Goal: Task Accomplishment & Management: Use online tool/utility

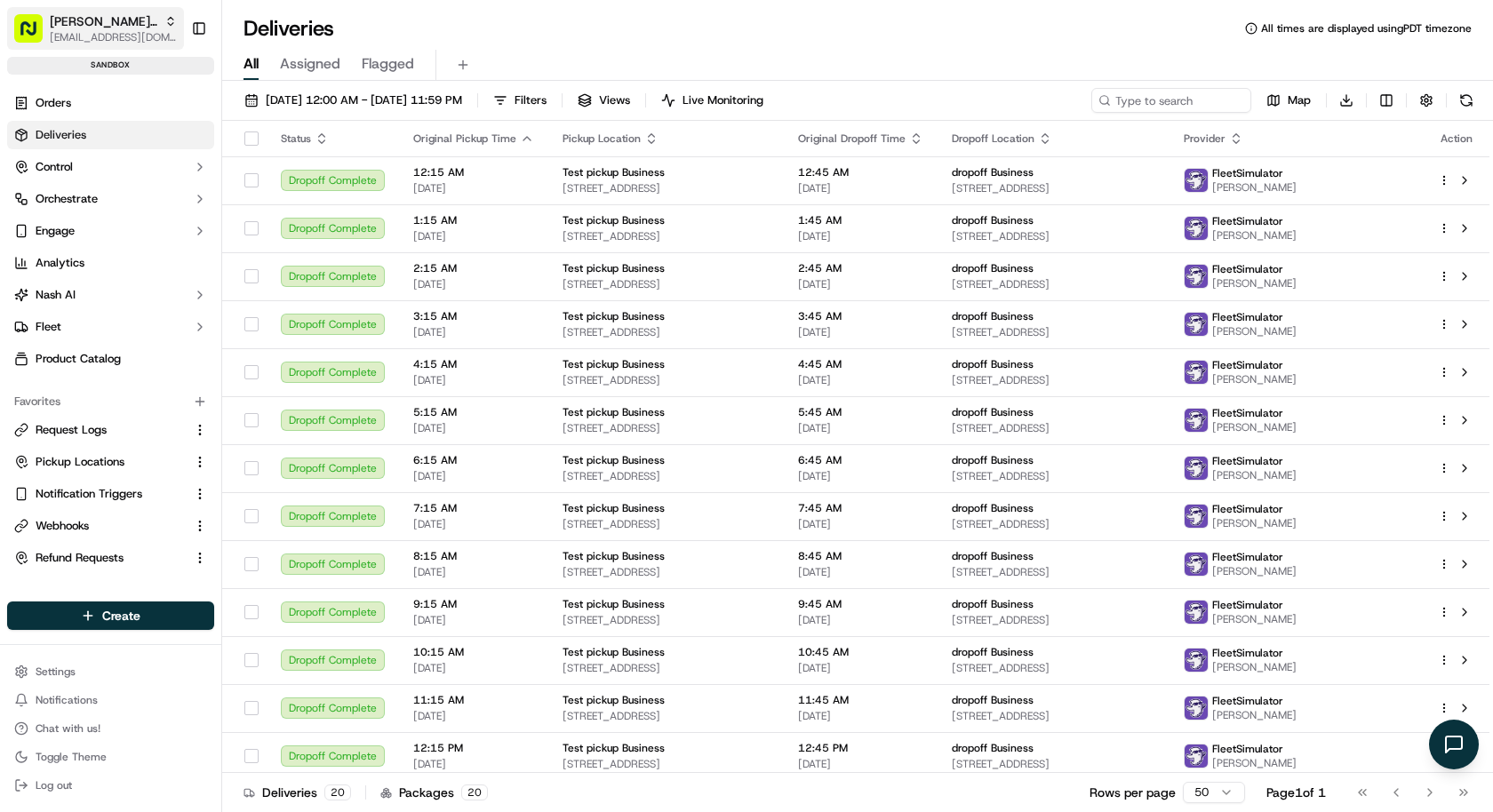
click at [115, 35] on span "kareem@usenash.com" at bounding box center [113, 36] width 127 height 14
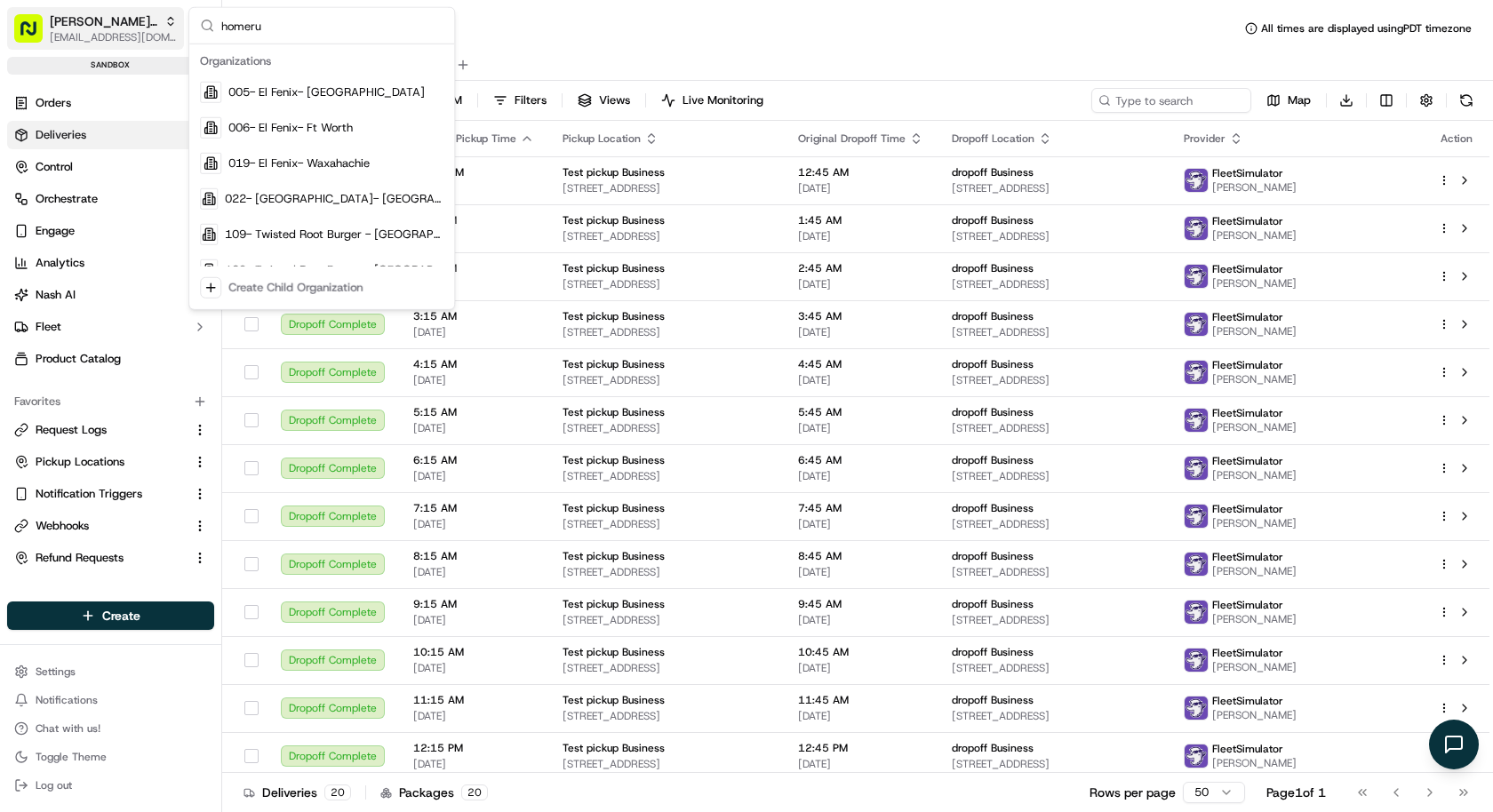
type input "homerun"
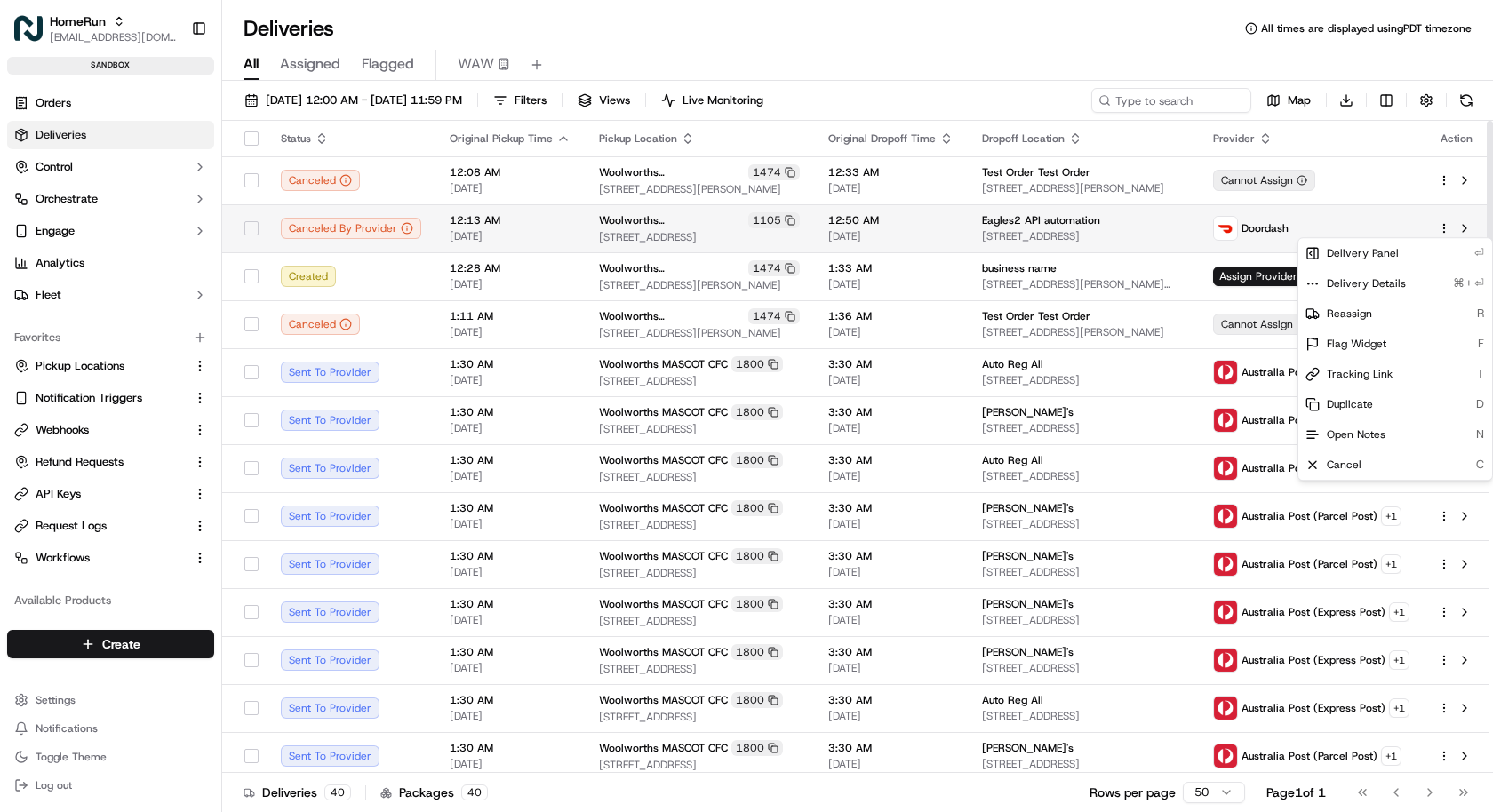
click at [1445, 227] on html "HomeRun kareem@usenash.com Toggle Sidebar sandbox Orders Deliveries Control Orc…" at bounding box center [746, 406] width 1493 height 812
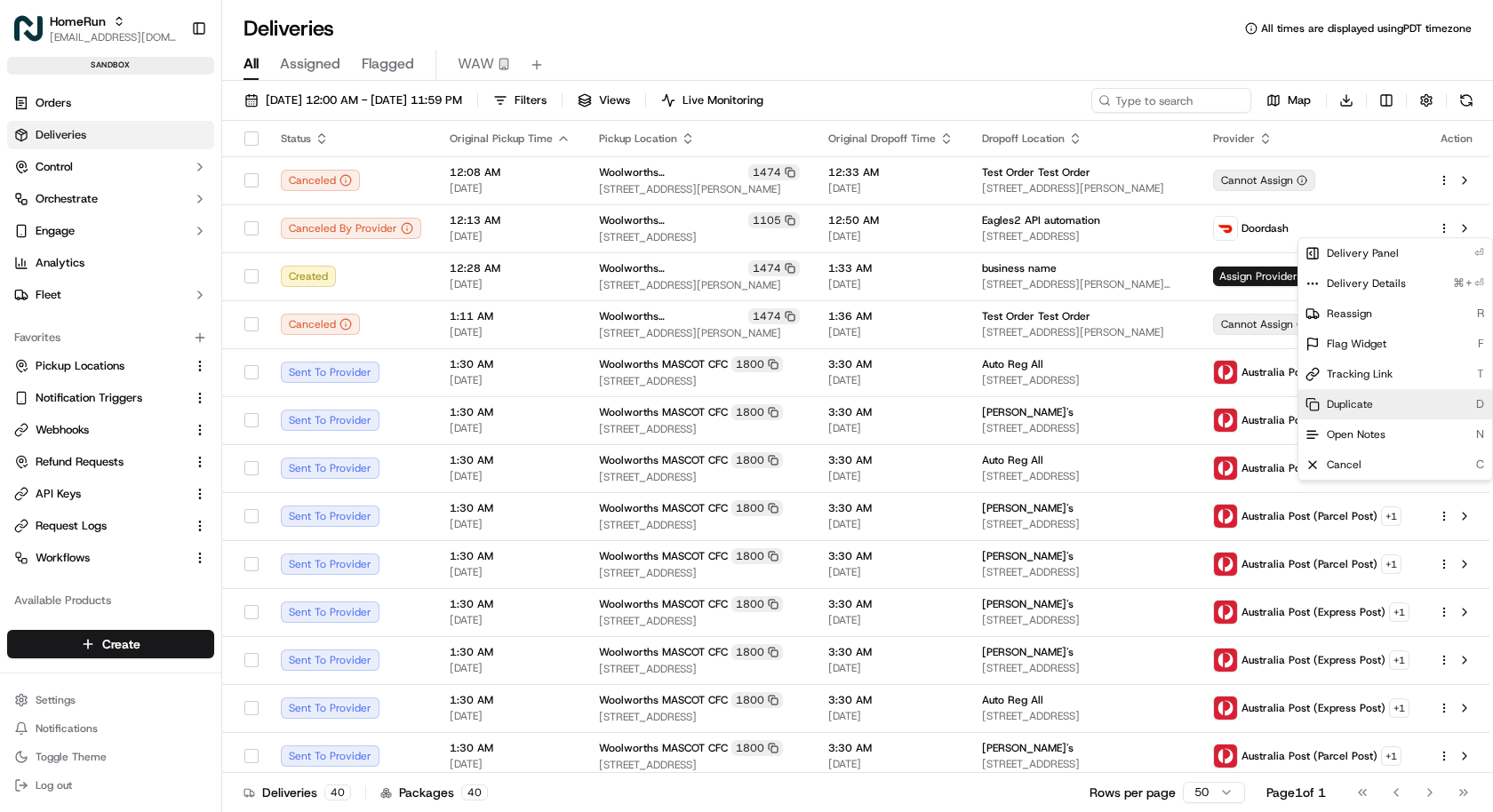
click at [1371, 414] on div "Duplicate D" at bounding box center [1395, 404] width 194 height 30
click at [1155, 315] on html "HomeRun kareem@usenash.com Toggle Sidebar sandbox Orders Deliveries Control Orc…" at bounding box center [746, 406] width 1493 height 812
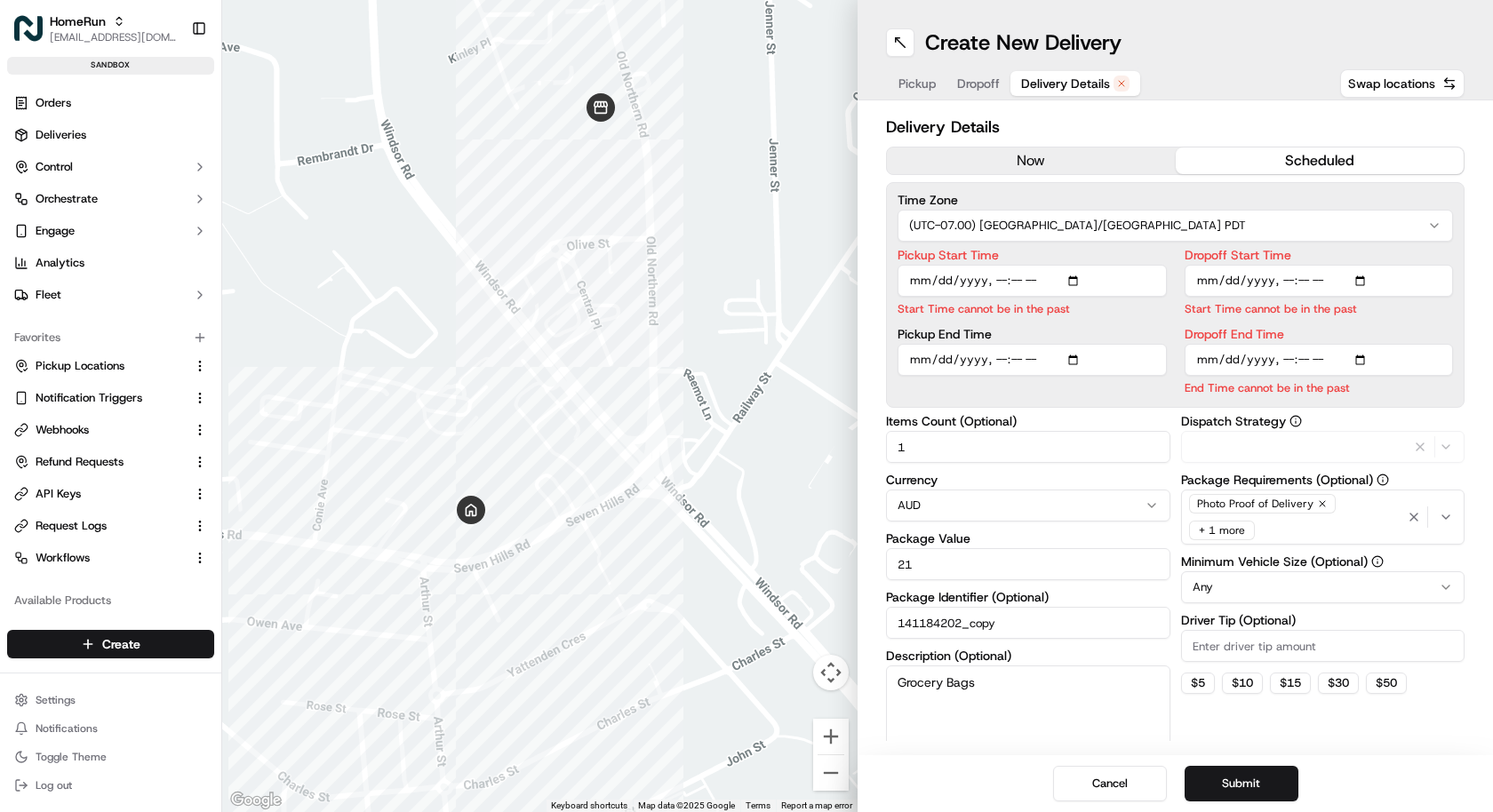
click at [1069, 90] on span "Delivery Details" at bounding box center [1065, 83] width 89 height 18
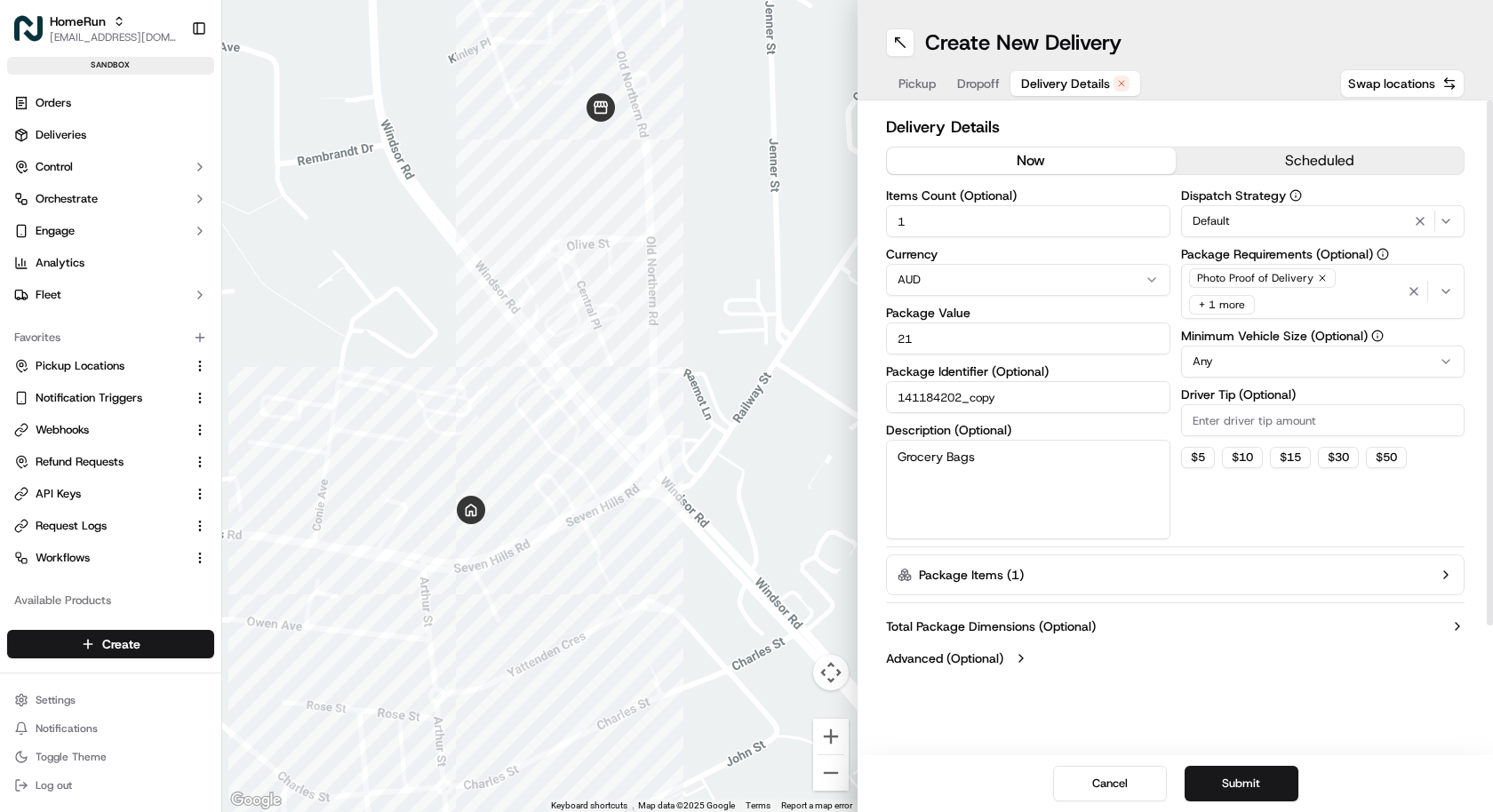
click at [1044, 161] on button "now" at bounding box center [1031, 160] width 289 height 27
click at [1163, 571] on button "Package Items ( 1 )" at bounding box center [1175, 575] width 578 height 41
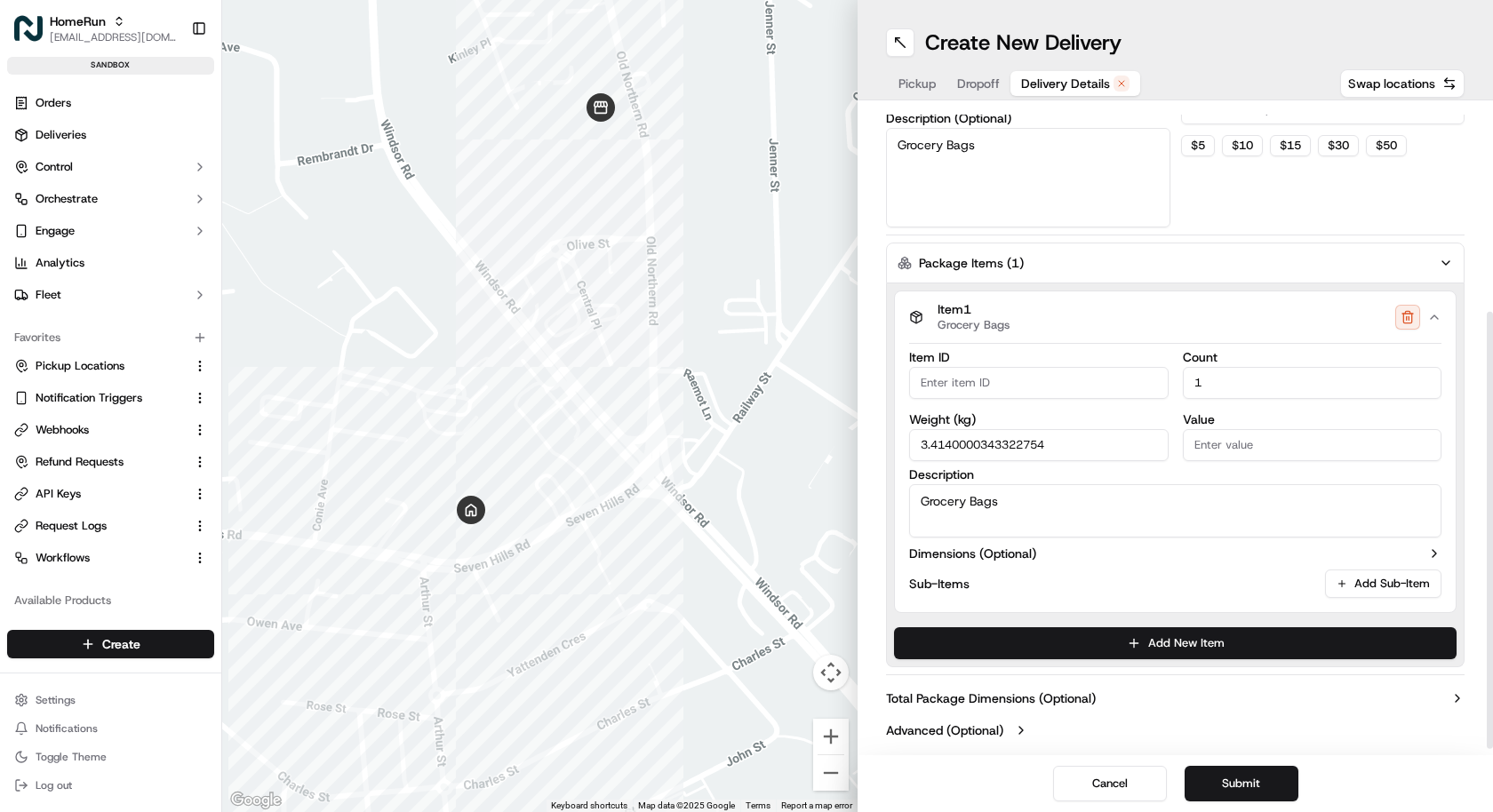
scroll to position [313, 0]
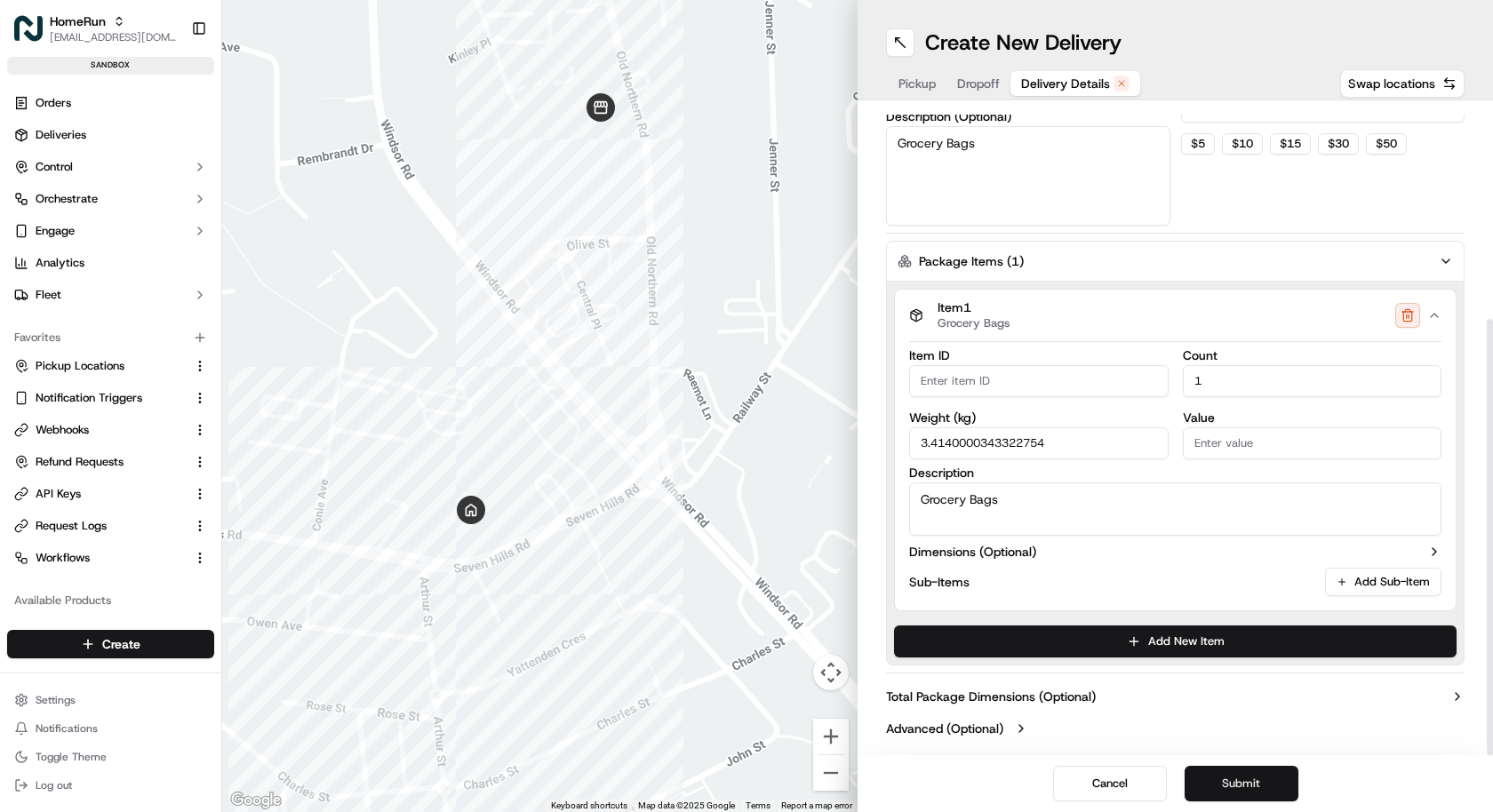
click at [1233, 786] on button "Submit" at bounding box center [1241, 783] width 114 height 35
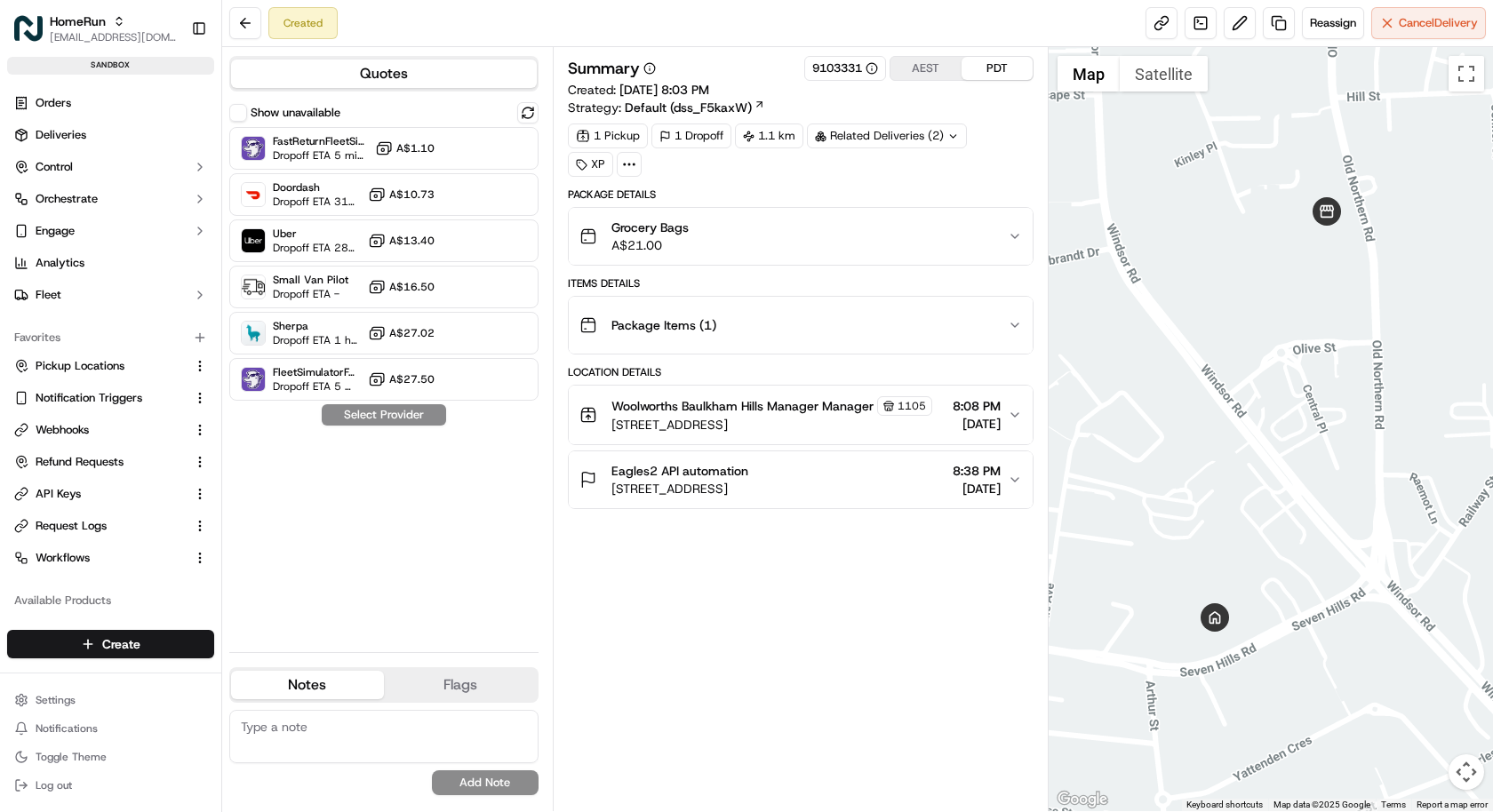
click at [719, 296] on button "Package Items ( 1 )" at bounding box center [800, 324] width 463 height 57
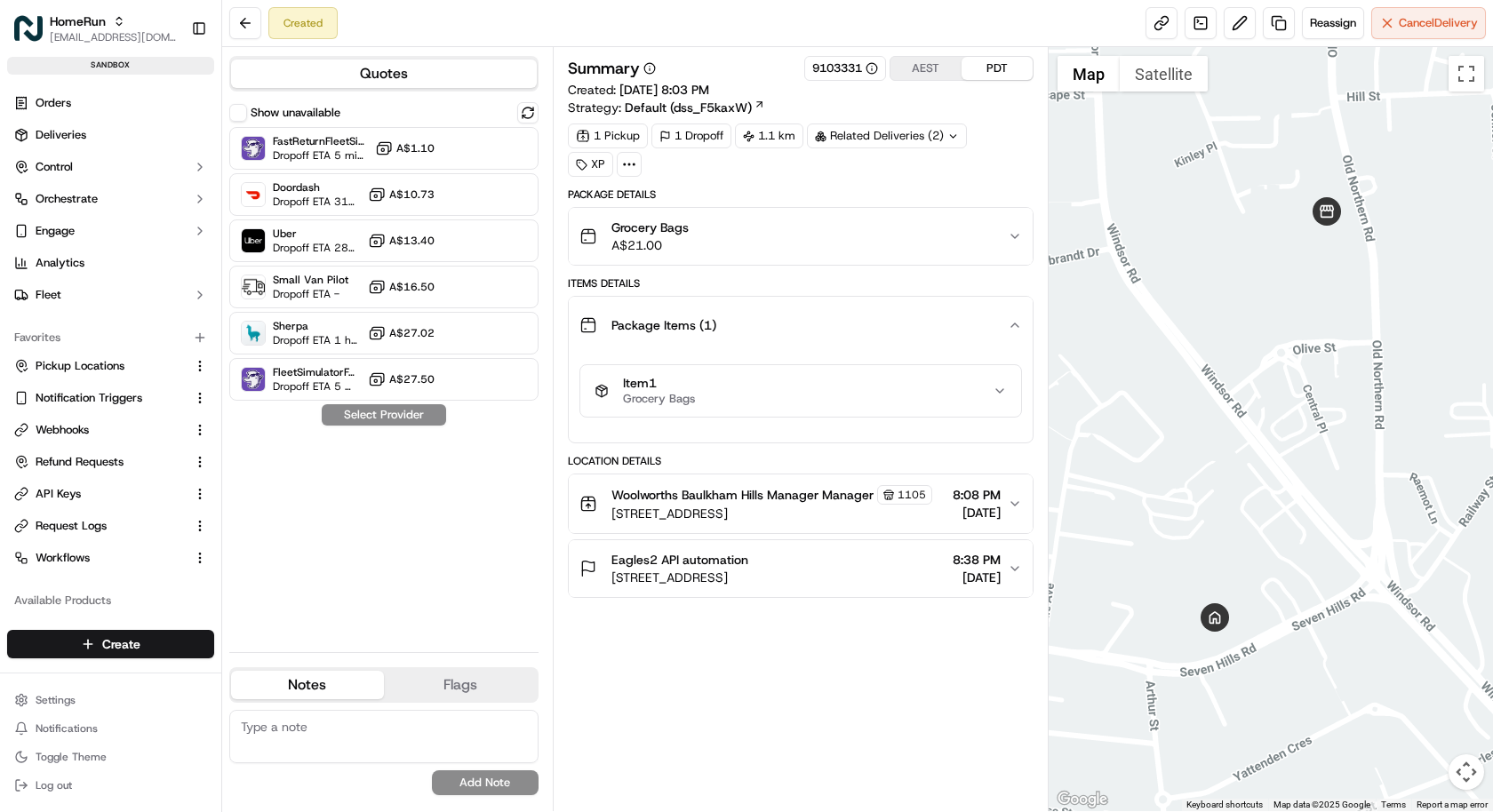
click at [768, 477] on button "Woolworths Baulkham Hills Manager Manager 1105 375-383 Windsor Road, Baulkham H…" at bounding box center [800, 503] width 463 height 59
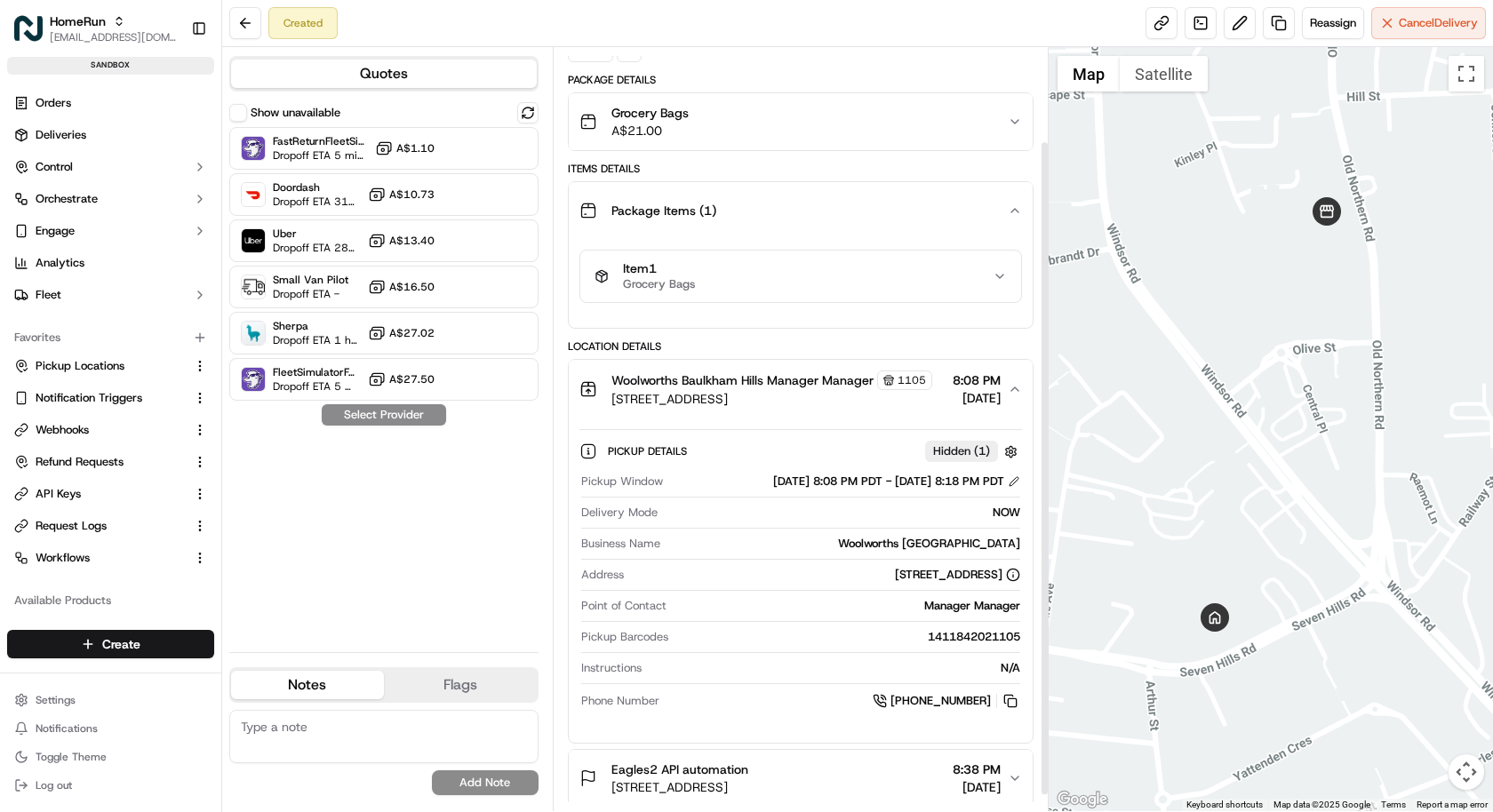
scroll to position [108, 0]
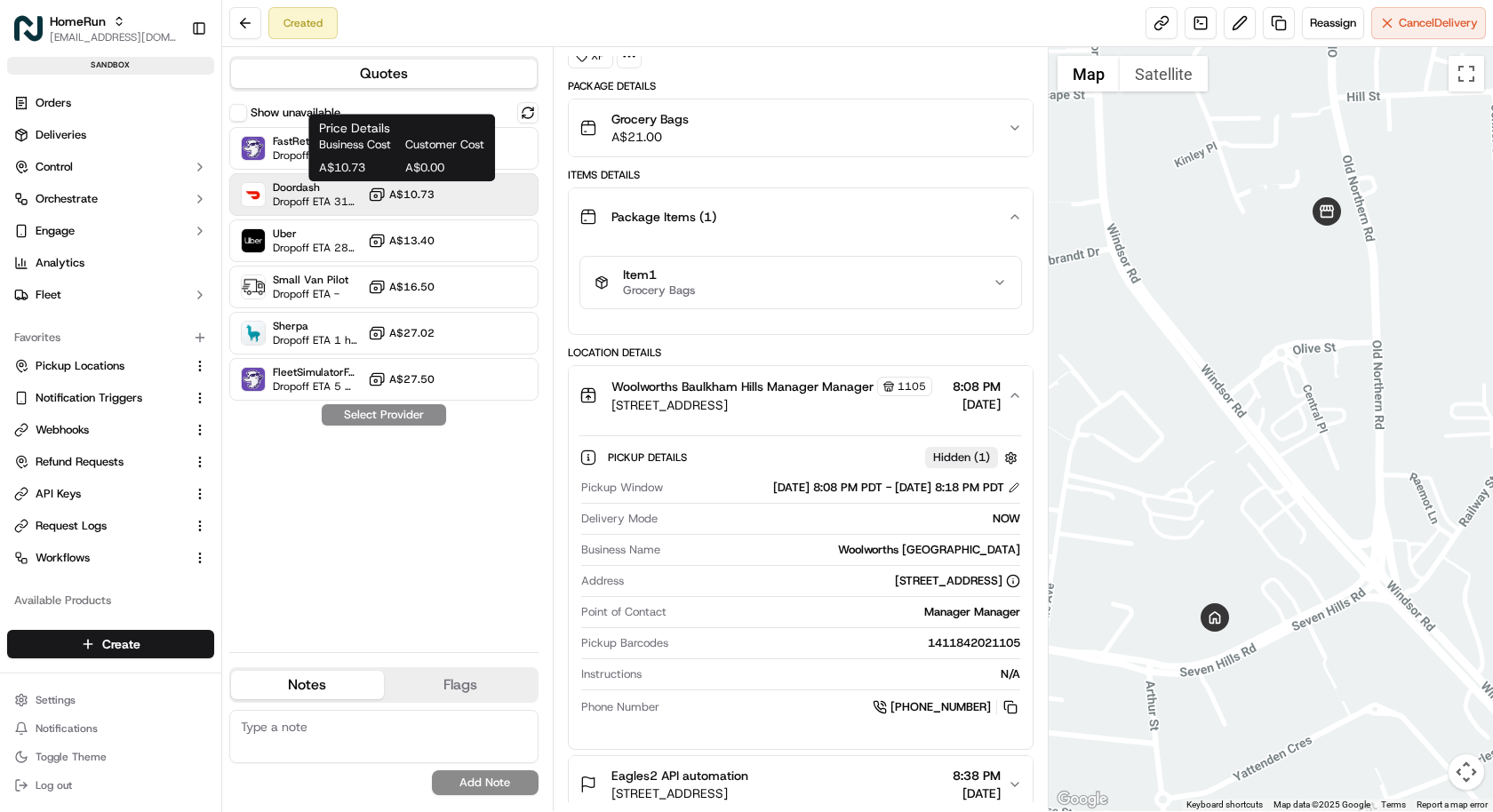
click at [394, 187] on span "A$10.73" at bounding box center [411, 194] width 46 height 14
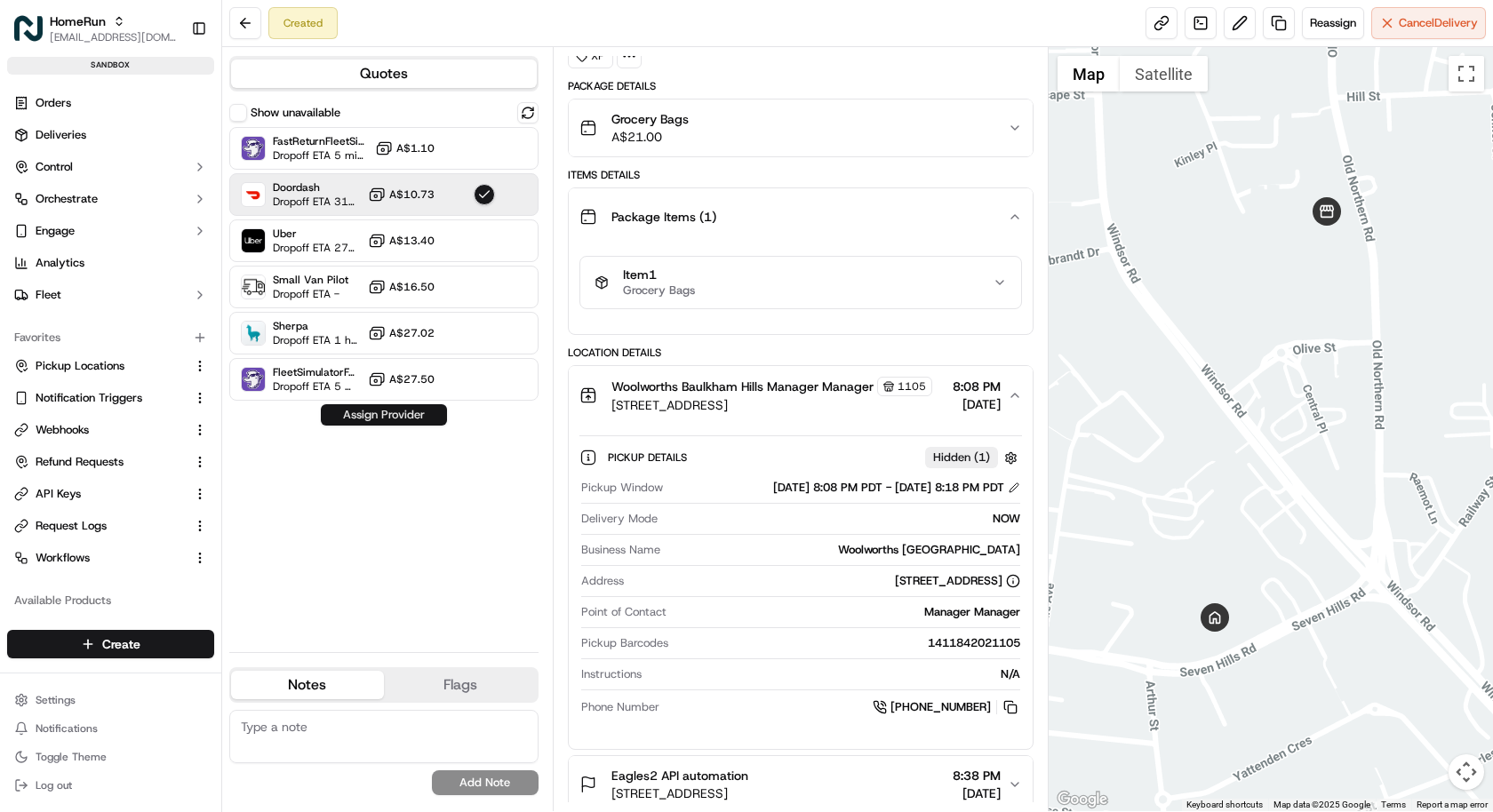
click at [394, 410] on button "Assign Provider" at bounding box center [383, 415] width 126 height 21
